Goal: Task Accomplishment & Management: Use online tool/utility

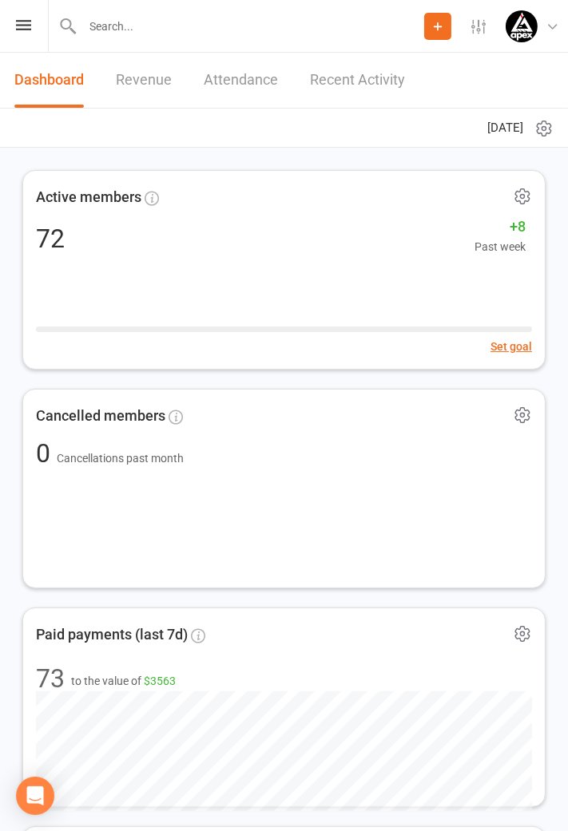
click at [25, 27] on icon at bounding box center [23, 25] width 15 height 10
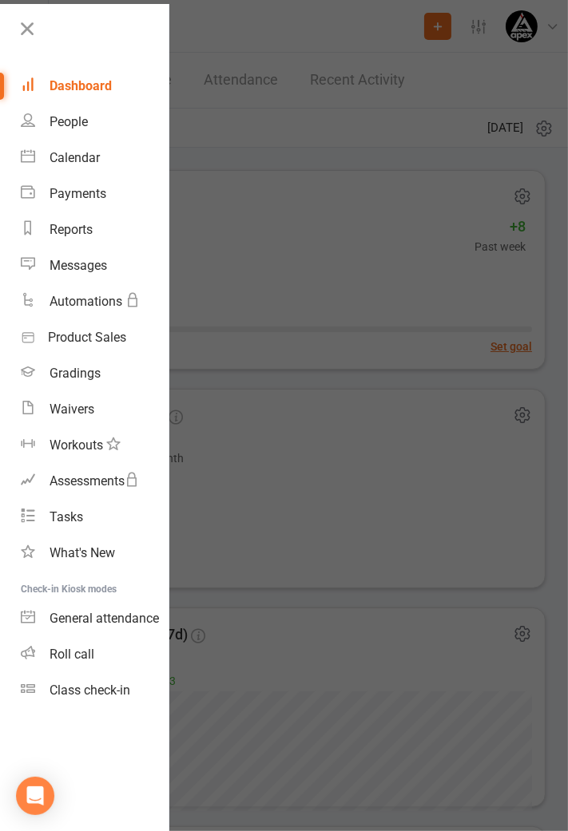
click at [92, 697] on link "Class check-in" at bounding box center [95, 690] width 148 height 36
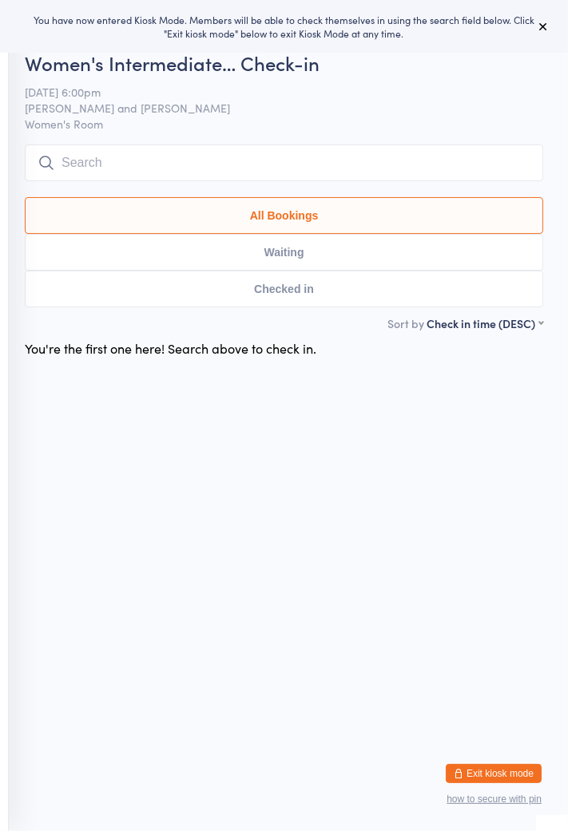
click at [500, 776] on button "Exit kiosk mode" at bounding box center [493, 773] width 96 height 19
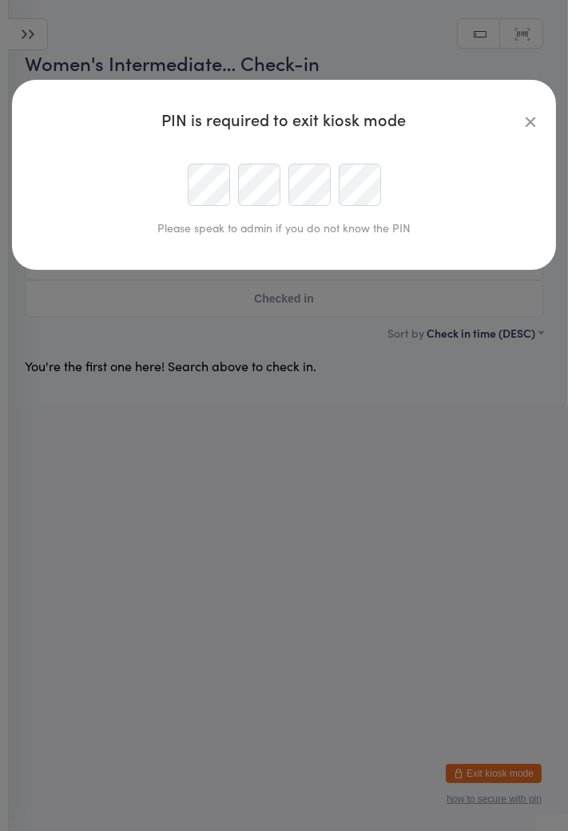
click at [415, 520] on div "PIN is required to exit kiosk mode Please speak to admin if you do not know the…" at bounding box center [284, 415] width 568 height 831
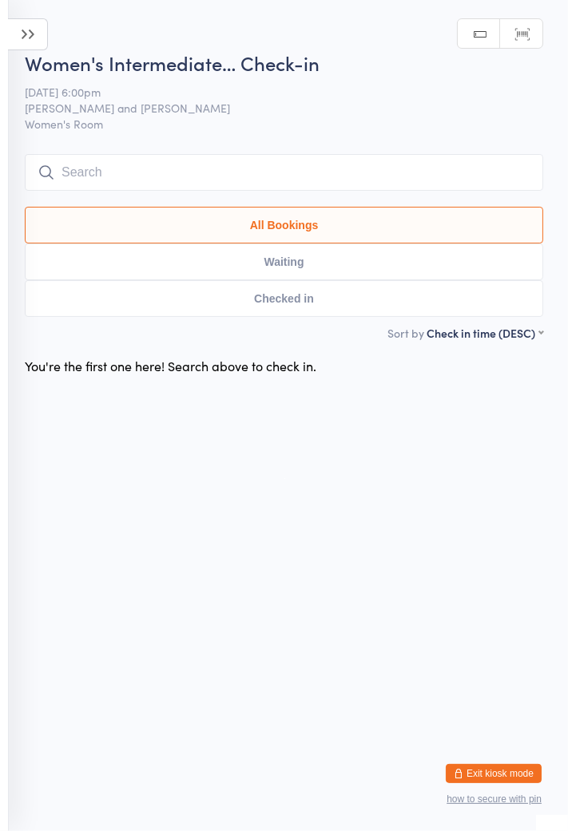
click at [37, 40] on icon at bounding box center [28, 34] width 40 height 32
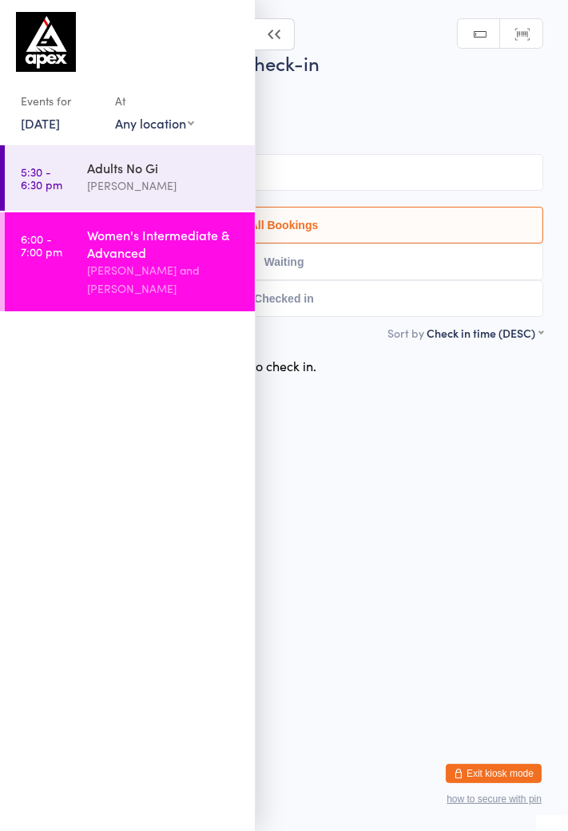
click at [60, 125] on link "24 Jul, 2025" at bounding box center [40, 123] width 39 height 18
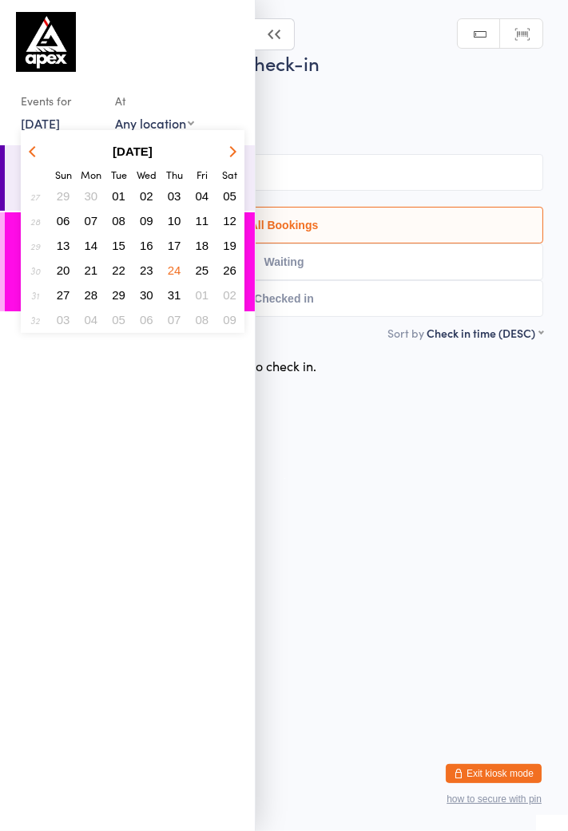
click at [225, 159] on button "button" at bounding box center [230, 151] width 24 height 22
click at [184, 251] on button "14" at bounding box center [174, 246] width 25 height 22
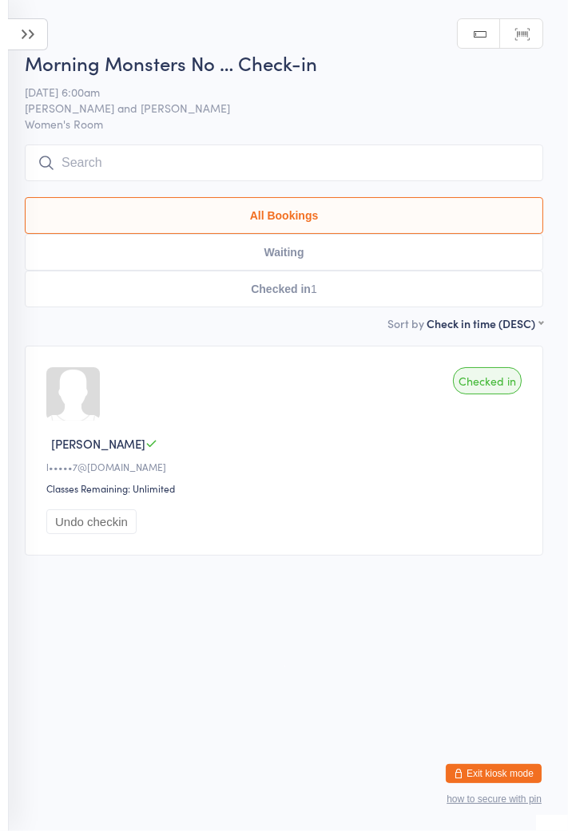
click at [32, 40] on icon at bounding box center [28, 34] width 40 height 32
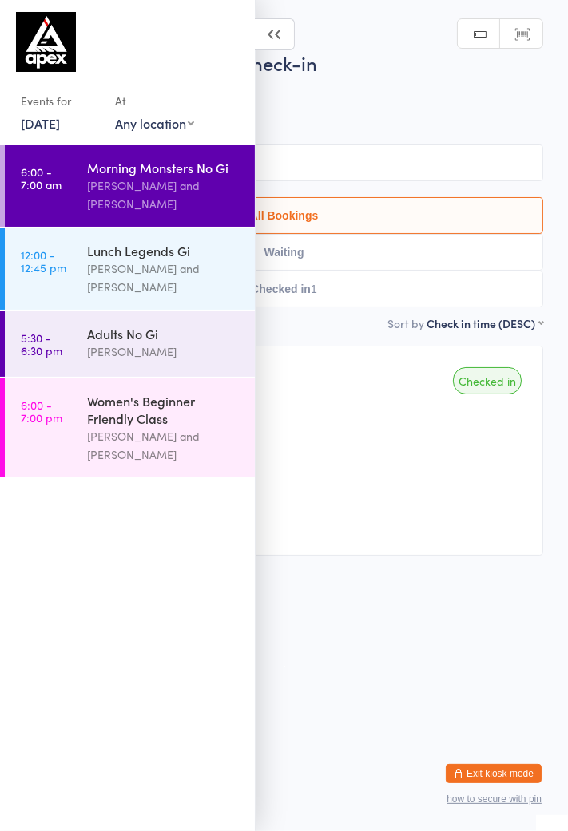
click at [155, 349] on div "[PERSON_NAME]" at bounding box center [164, 351] width 154 height 18
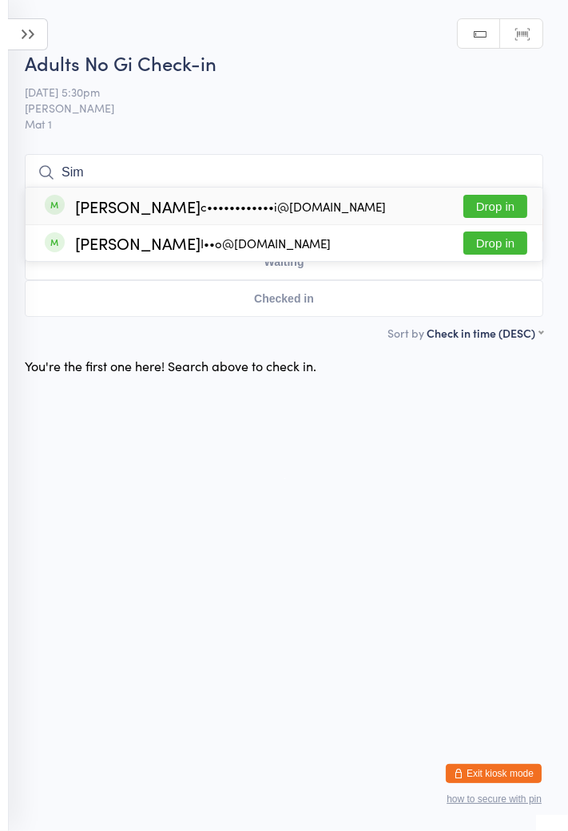
type input "Sim"
click at [200, 209] on div "c••••••••••••i@hotmail.com" at bounding box center [292, 206] width 185 height 13
